Goal: Check status: Check status

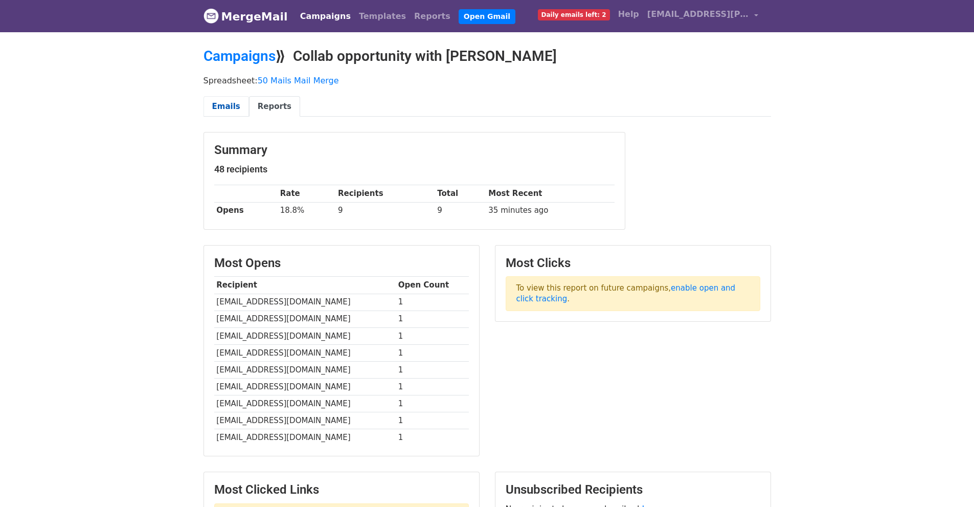
click at [228, 114] on link "Emails" at bounding box center [226, 106] width 46 height 21
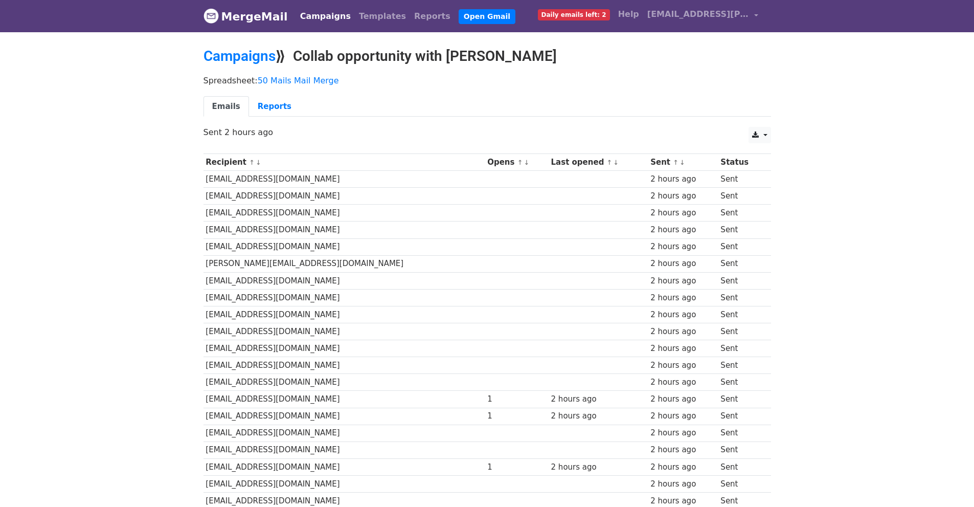
click at [231, 103] on link "Emails" at bounding box center [226, 106] width 46 height 21
click at [258, 109] on link "Reports" at bounding box center [274, 106] width 51 height 21
